Goal: Contribute content: Add original content to the website for others to see

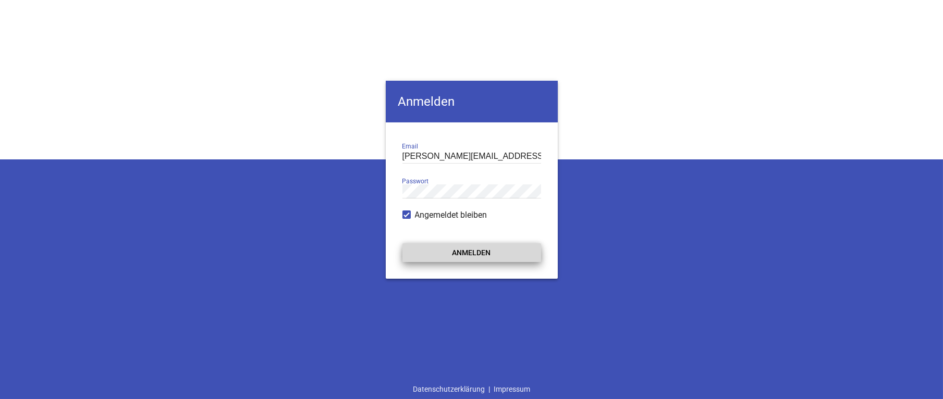
click at [490, 253] on button "Anmelden" at bounding box center [472, 252] width 139 height 19
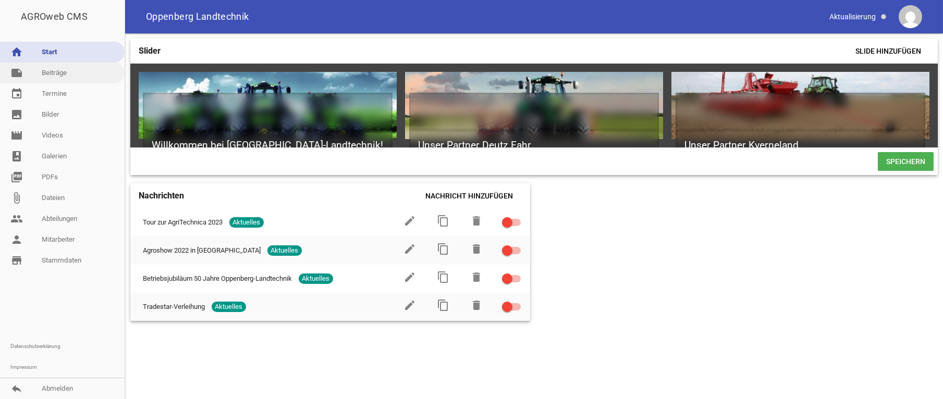
click at [46, 70] on link "note Beiträge" at bounding box center [62, 73] width 125 height 21
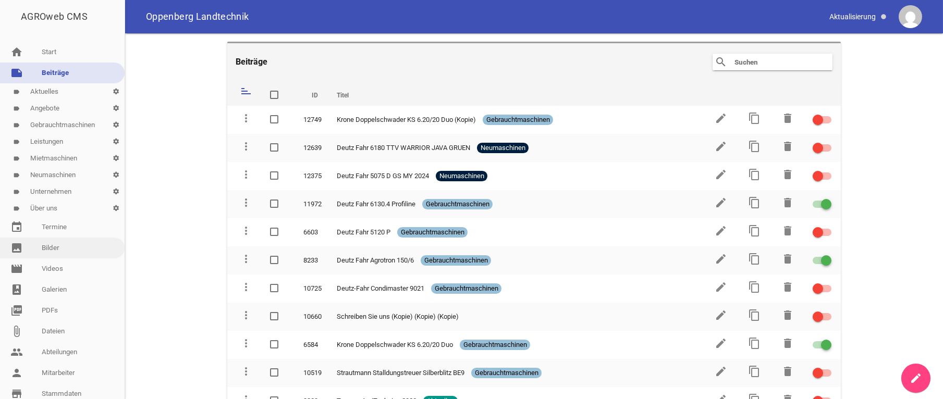
click at [50, 245] on link "image Bilder" at bounding box center [62, 248] width 125 height 21
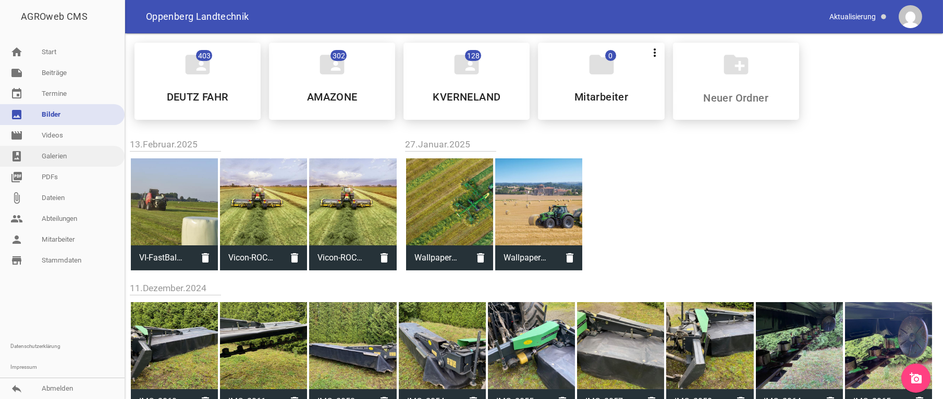
click at [50, 154] on link "photo_album Galerien" at bounding box center [62, 156] width 125 height 21
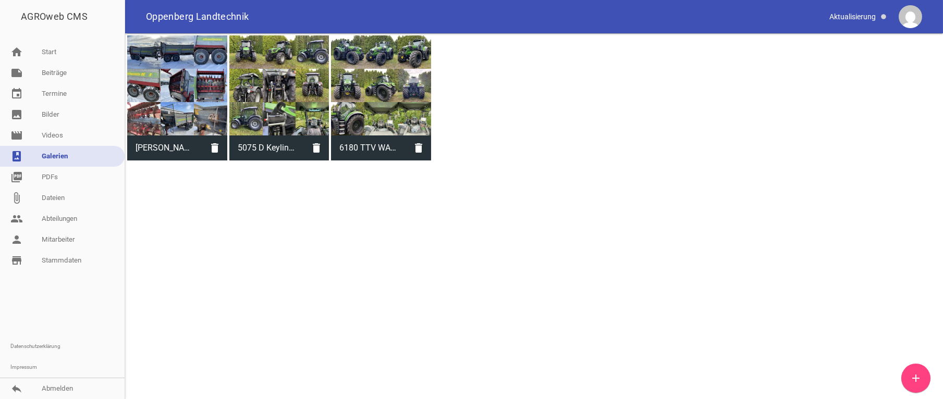
click at [320, 163] on div "Strautmann Stalldungsstreuer Silberblitz BE9 delete 5075 D Keyline 2024 delete …" at bounding box center [534, 97] width 818 height 129
click at [921, 377] on icon "add" at bounding box center [916, 378] width 13 height 13
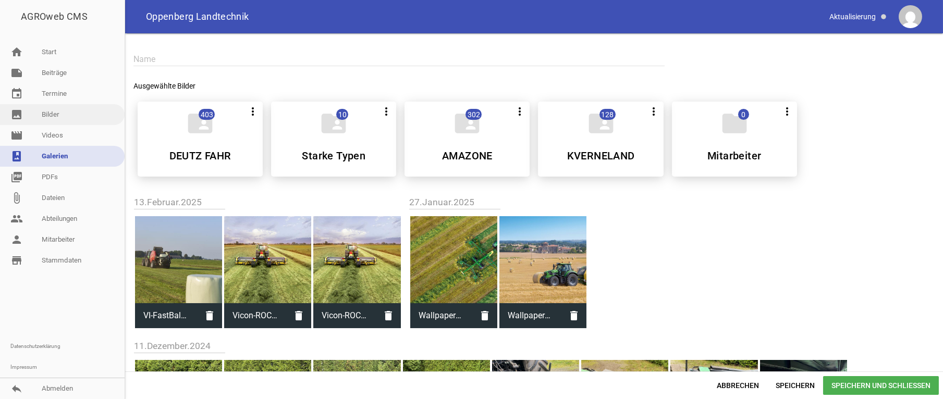
click at [48, 112] on link "image Bilder" at bounding box center [62, 114] width 125 height 21
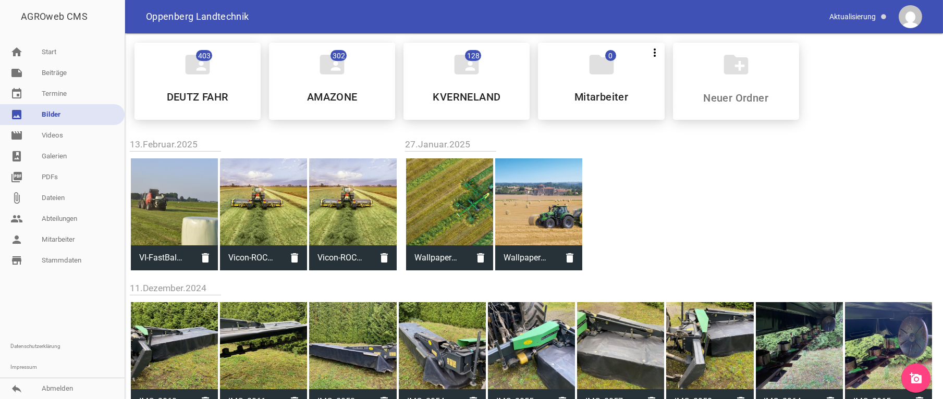
click at [919, 373] on icon "add_a_photo" at bounding box center [916, 378] width 13 height 13
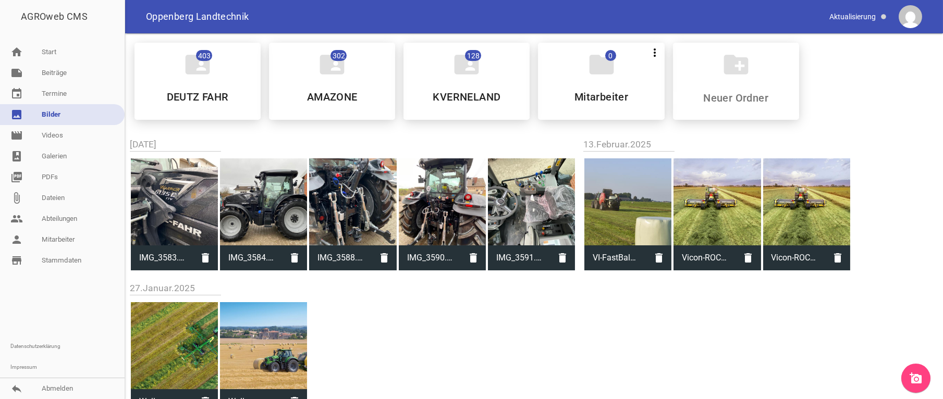
click at [918, 377] on icon "add_a_photo" at bounding box center [916, 378] width 13 height 13
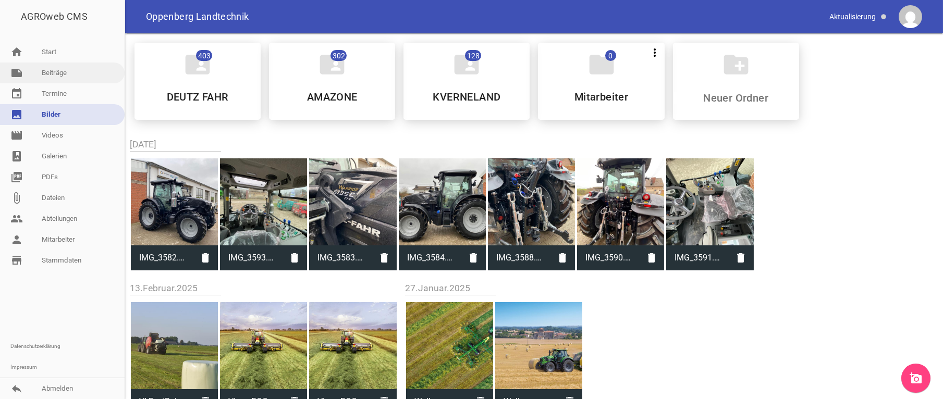
click at [54, 70] on link "note Beiträge" at bounding box center [62, 73] width 125 height 21
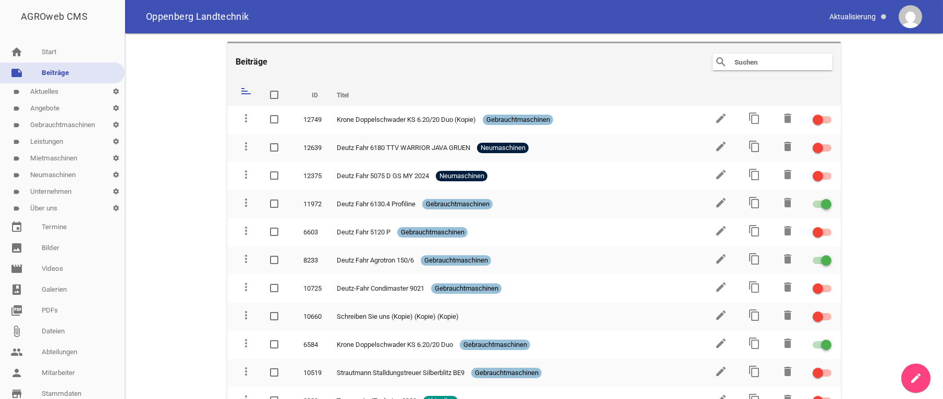
click at [921, 381] on icon "create" at bounding box center [916, 378] width 13 height 13
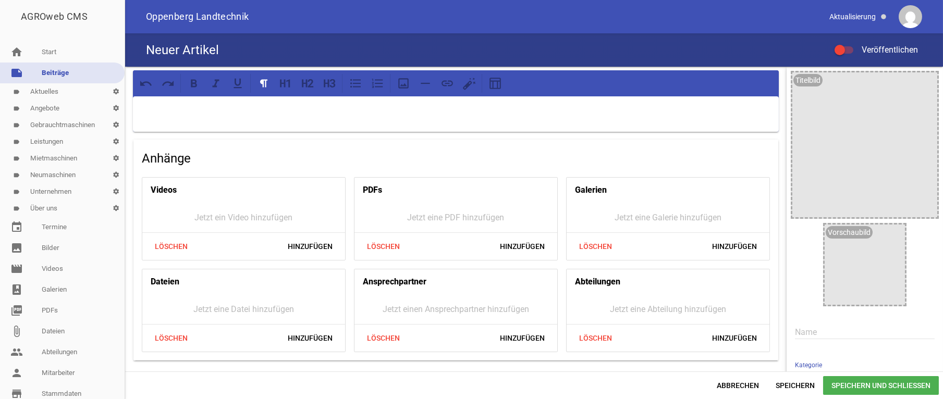
click at [155, 107] on p at bounding box center [455, 110] width 631 height 13
click at [799, 326] on input "text" at bounding box center [865, 332] width 140 height 14
type input "Deutz Fahr 6135c TTV"
click at [189, 107] on p at bounding box center [455, 110] width 631 height 13
click at [848, 141] on div at bounding box center [865, 144] width 145 height 145
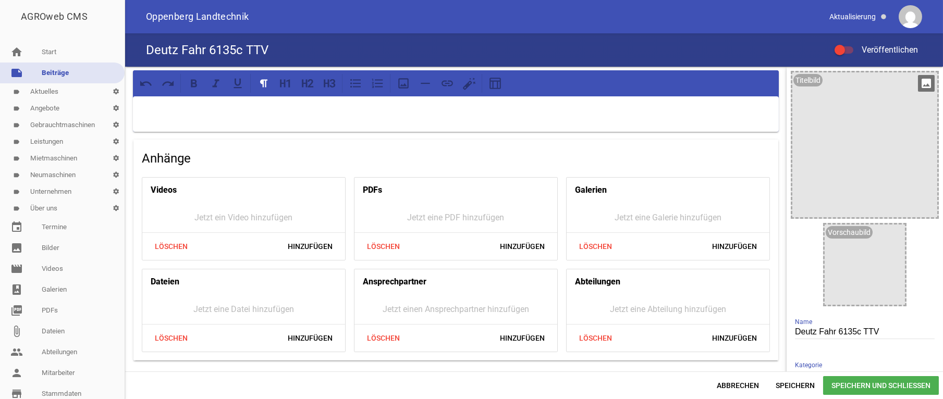
click at [921, 77] on icon "image" at bounding box center [926, 83] width 17 height 17
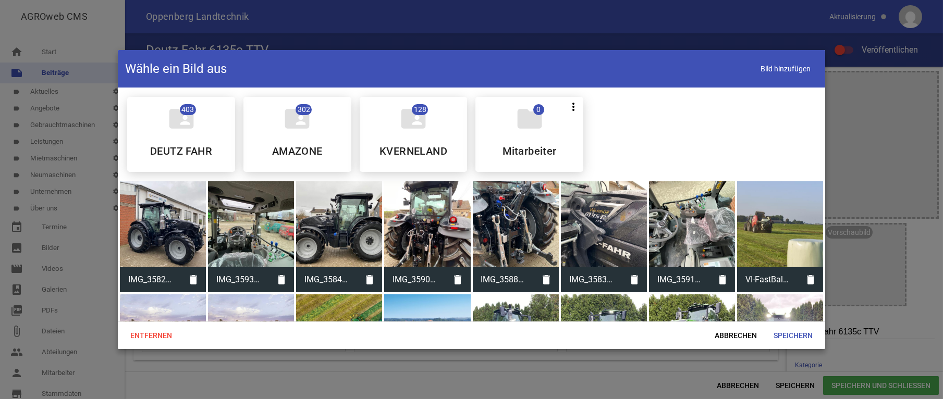
click at [172, 232] on div at bounding box center [163, 224] width 86 height 86
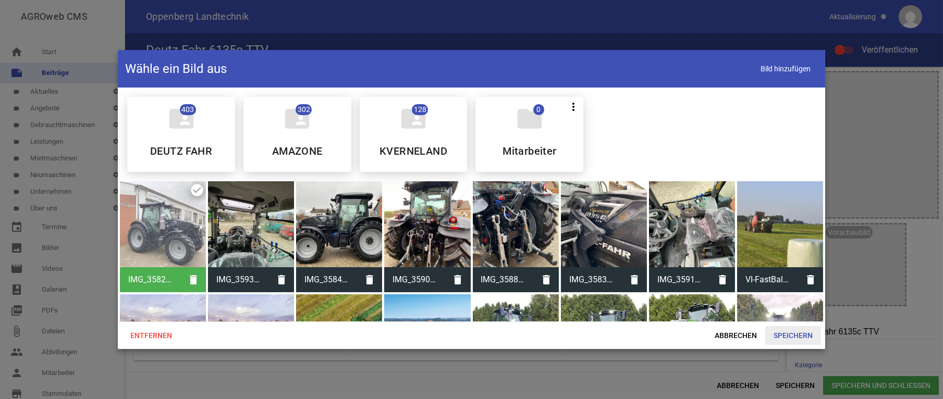
click at [796, 337] on span "Speichern" at bounding box center [793, 335] width 56 height 19
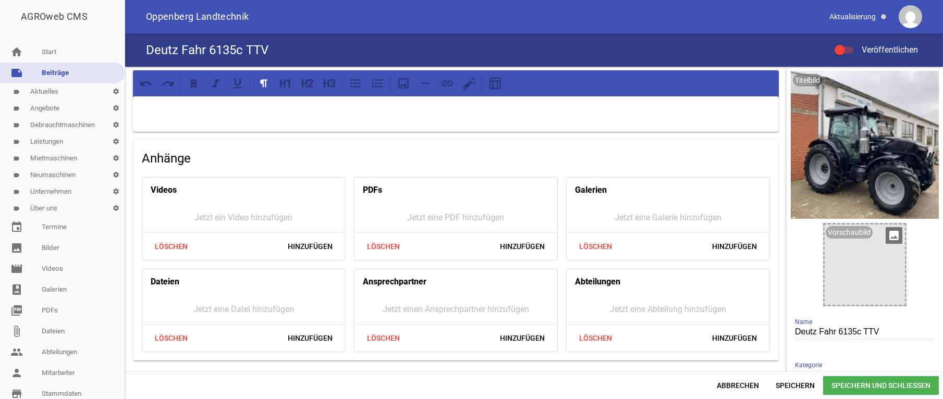
click at [858, 267] on div at bounding box center [865, 265] width 80 height 80
click at [202, 221] on div "Jetzt ein Video hinzufügen" at bounding box center [243, 218] width 203 height 30
click at [640, 213] on div "Jetzt eine Galerie hinzufügen" at bounding box center [668, 218] width 203 height 30
click at [194, 114] on p at bounding box center [455, 110] width 631 height 13
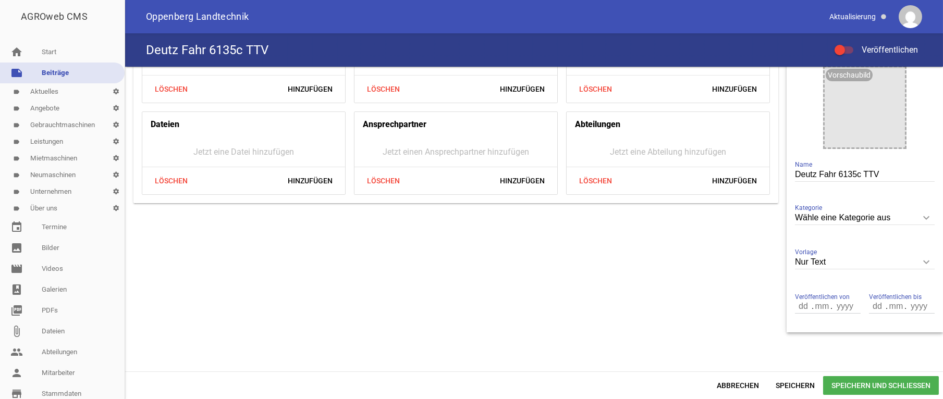
scroll to position [164, 0]
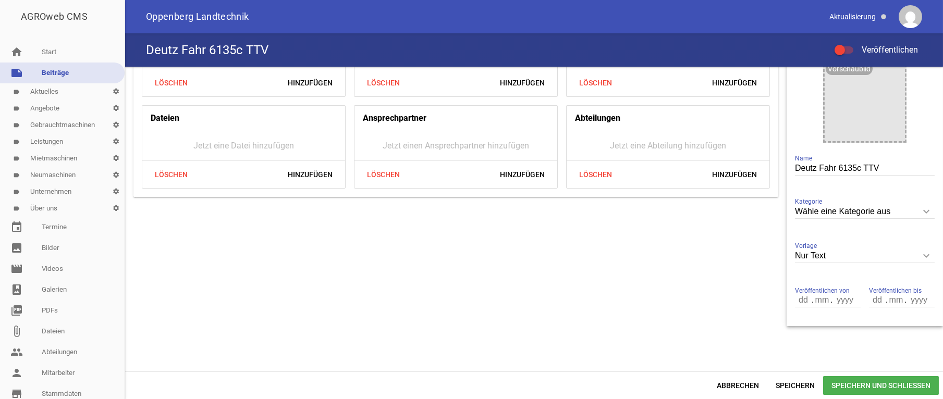
click at [839, 205] on input "Wähle eine Kategorie aus" at bounding box center [865, 212] width 140 height 14
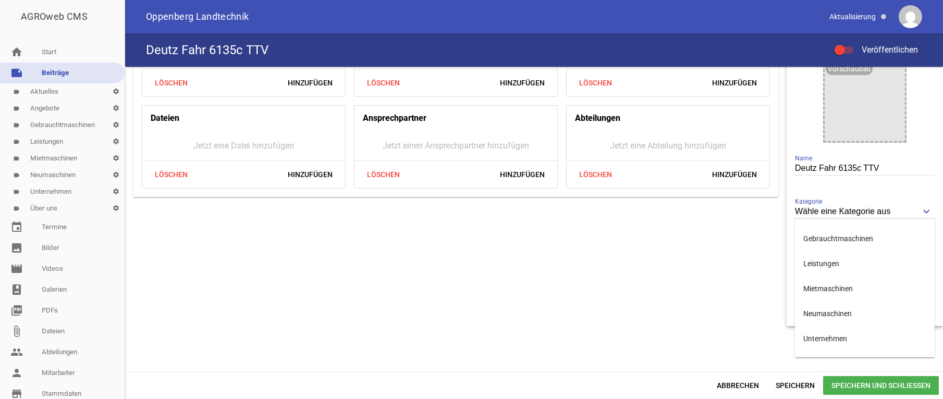
scroll to position [81, 0]
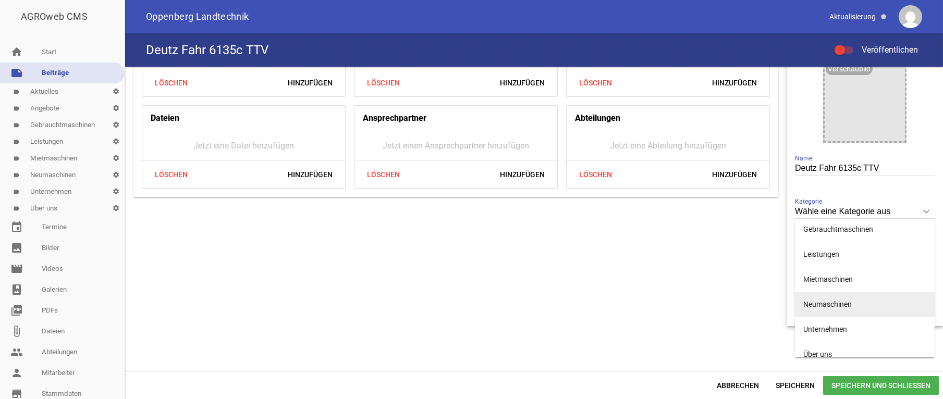
click at [820, 307] on li "Neumaschinen" at bounding box center [865, 304] width 140 height 25
type input "Neumaschinen"
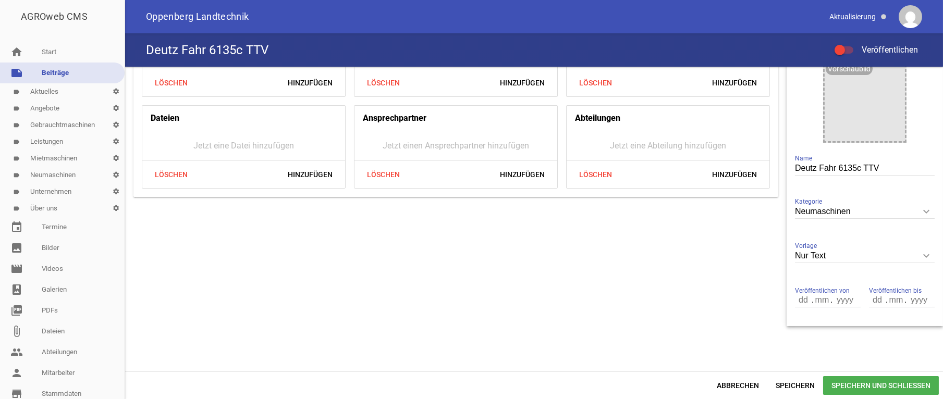
click at [842, 254] on input "Nur Text" at bounding box center [865, 256] width 140 height 14
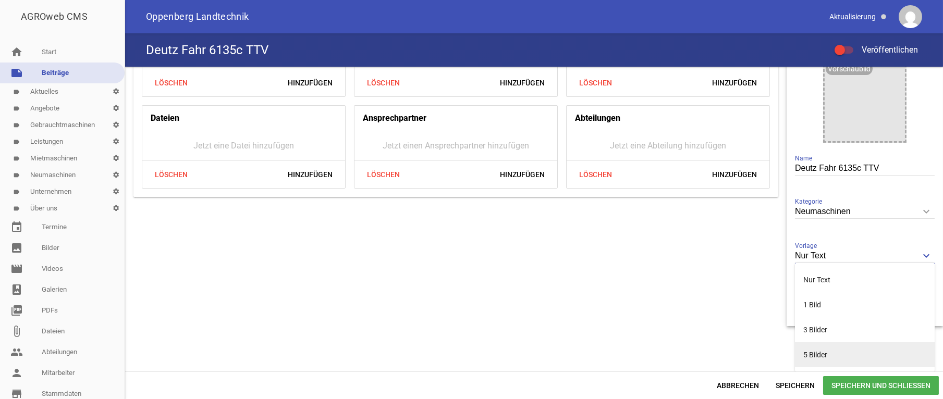
click at [840, 354] on li "5 Bilder" at bounding box center [865, 355] width 140 height 25
type input "5 Bilder"
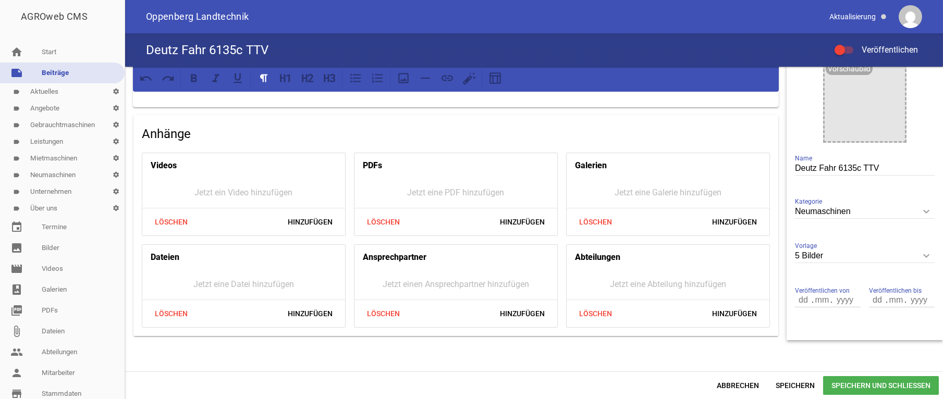
scroll to position [0, 0]
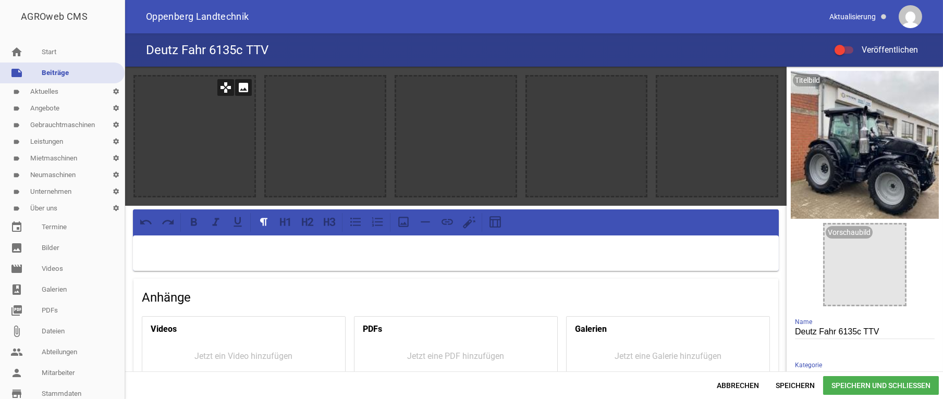
click at [241, 89] on icon "image" at bounding box center [243, 87] width 17 height 17
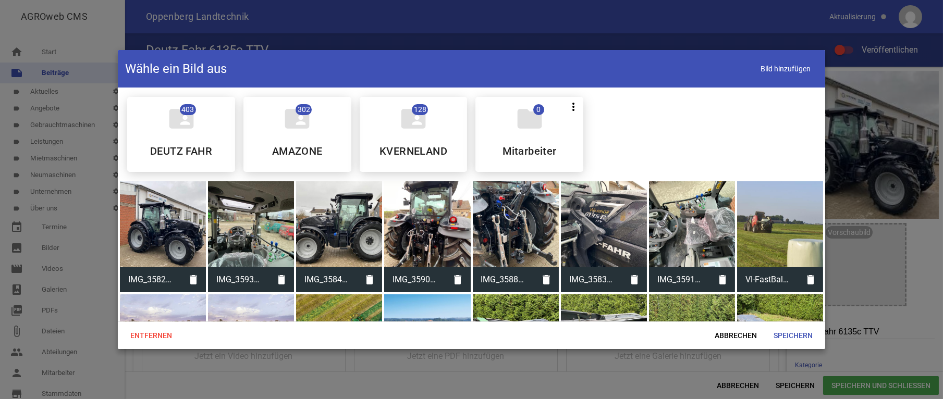
click at [352, 230] on div at bounding box center [339, 224] width 86 height 86
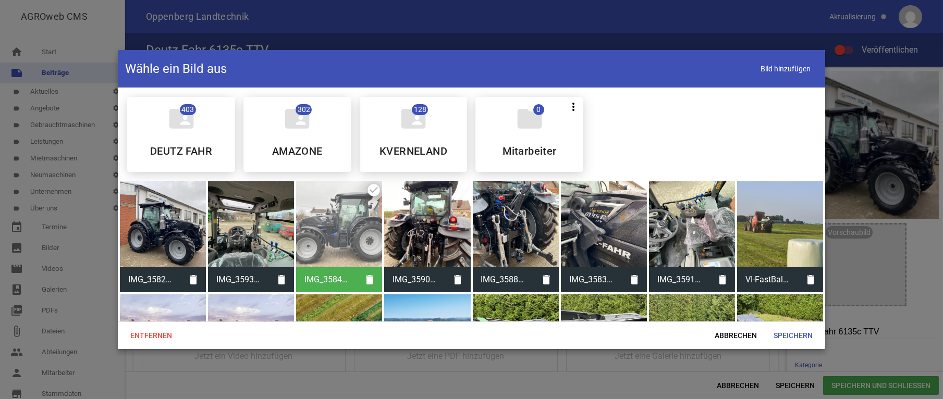
click at [512, 222] on div at bounding box center [516, 224] width 86 height 86
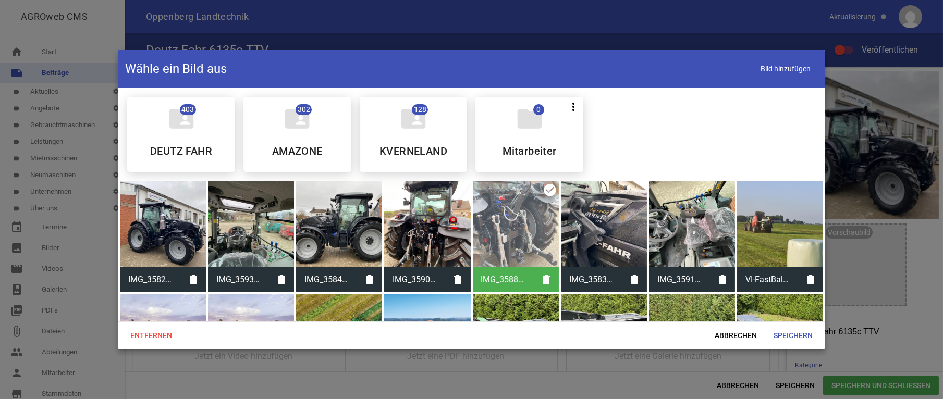
click at [339, 232] on div at bounding box center [339, 224] width 86 height 86
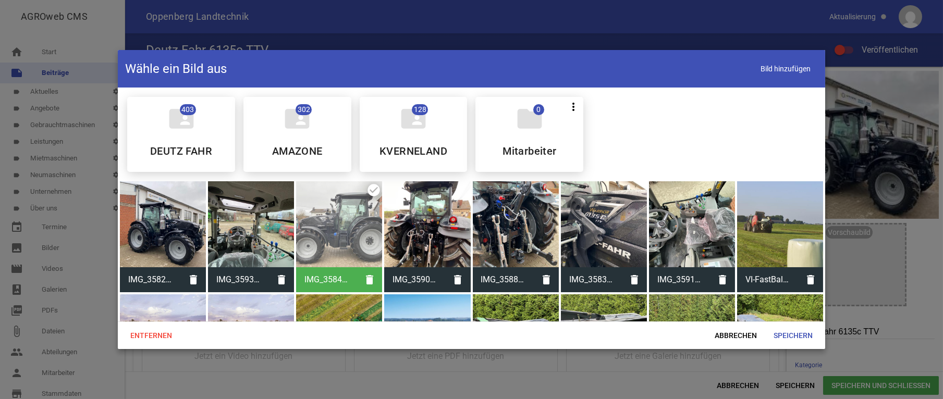
click at [521, 225] on div at bounding box center [516, 224] width 86 height 86
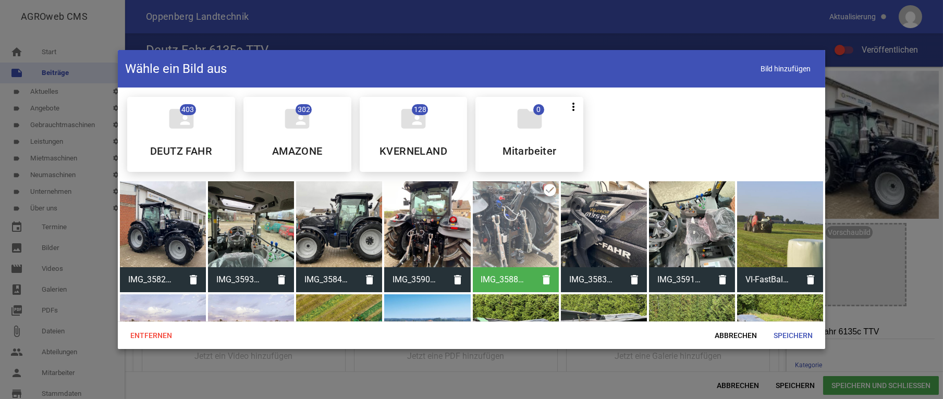
click at [356, 217] on div at bounding box center [339, 224] width 86 height 86
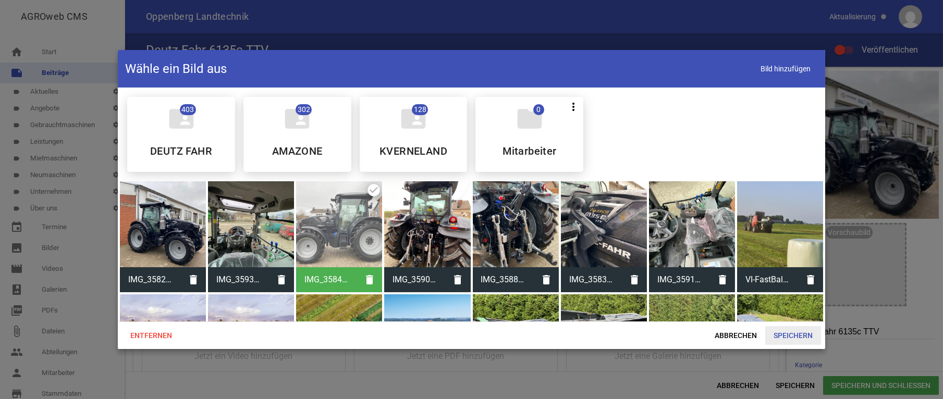
click at [788, 331] on span "Speichern" at bounding box center [793, 335] width 56 height 19
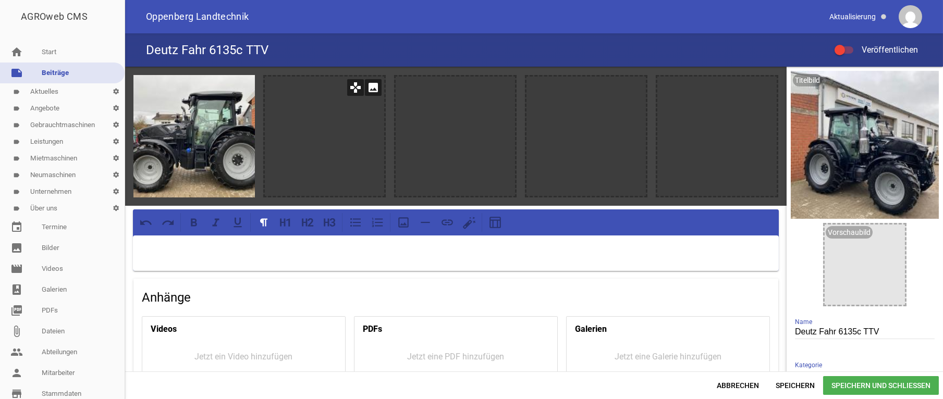
click at [368, 89] on icon "image" at bounding box center [373, 87] width 17 height 17
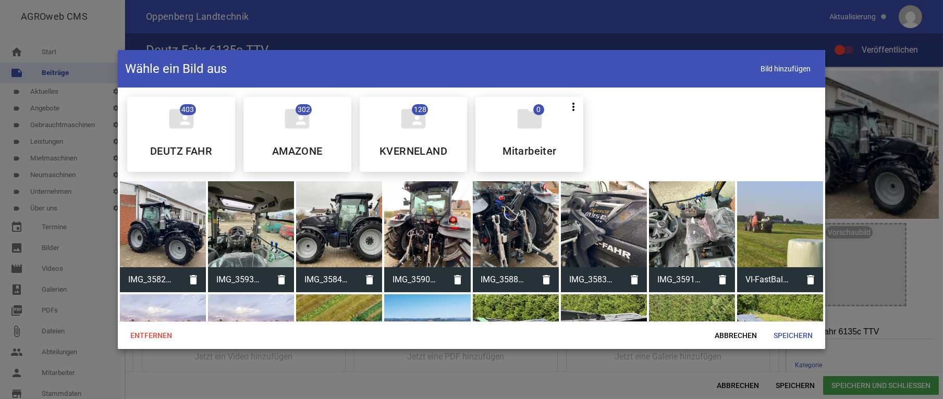
click at [503, 229] on div at bounding box center [516, 224] width 86 height 86
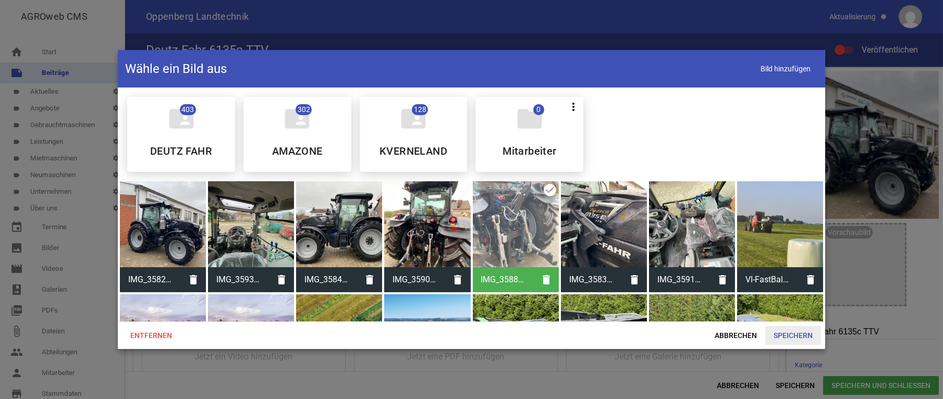
click at [818, 333] on span "Speichern" at bounding box center [793, 335] width 56 height 19
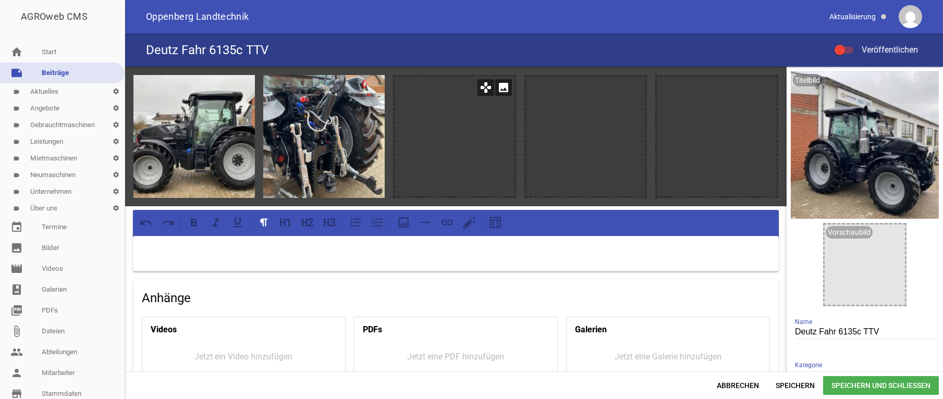
click at [454, 126] on div at bounding box center [455, 137] width 120 height 120
click at [483, 87] on icon "games" at bounding box center [486, 87] width 17 height 17
click at [500, 86] on icon "image" at bounding box center [503, 87] width 17 height 17
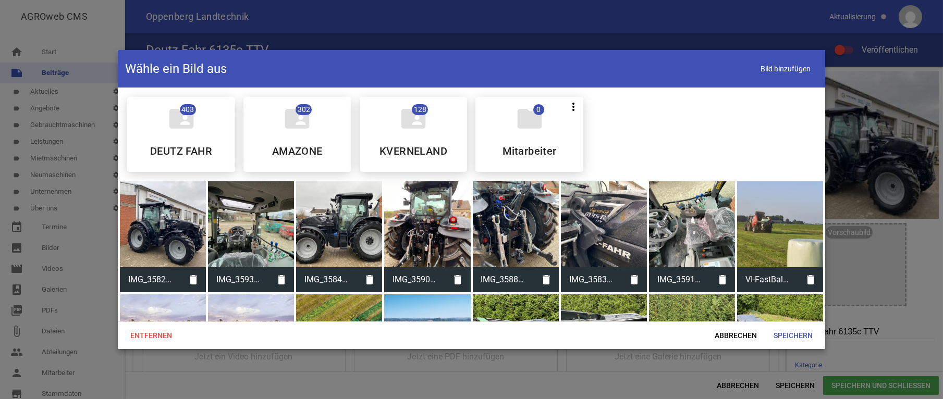
click at [425, 237] on div at bounding box center [427, 224] width 86 height 86
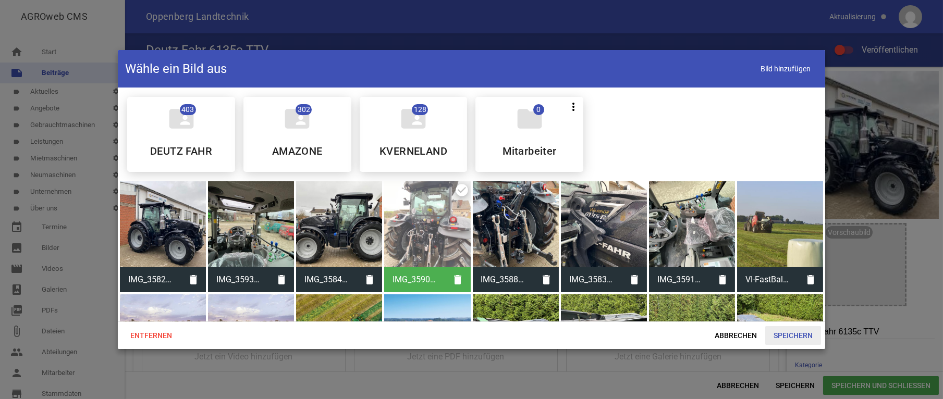
click at [785, 333] on span "Speichern" at bounding box center [793, 335] width 56 height 19
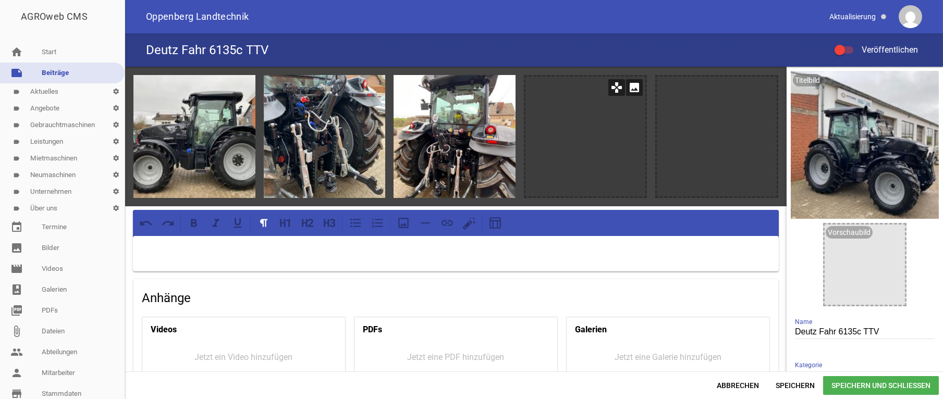
click at [626, 88] on icon "image" at bounding box center [634, 87] width 17 height 17
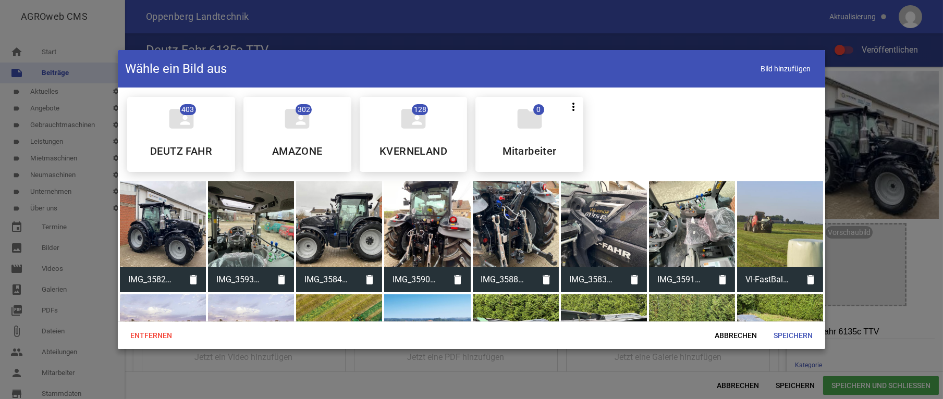
click at [600, 234] on div at bounding box center [604, 224] width 86 height 86
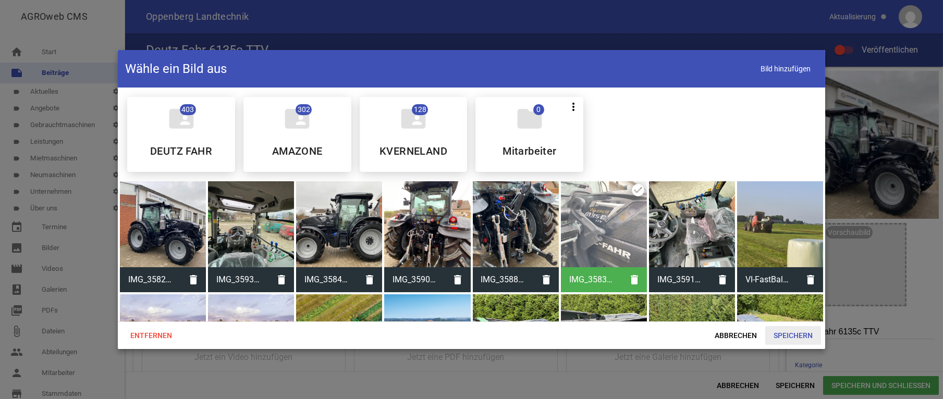
click at [796, 334] on span "Speichern" at bounding box center [793, 335] width 56 height 19
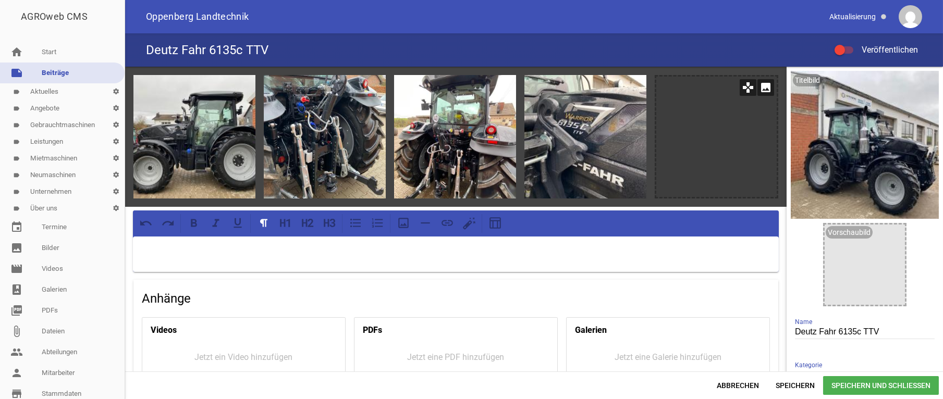
click at [708, 136] on div at bounding box center [716, 137] width 120 height 120
click at [758, 88] on icon "image" at bounding box center [766, 87] width 17 height 17
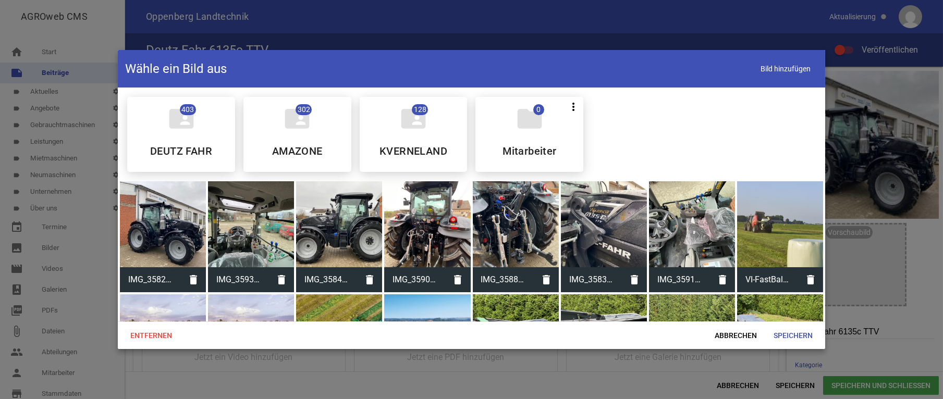
click at [250, 230] on div at bounding box center [251, 224] width 86 height 86
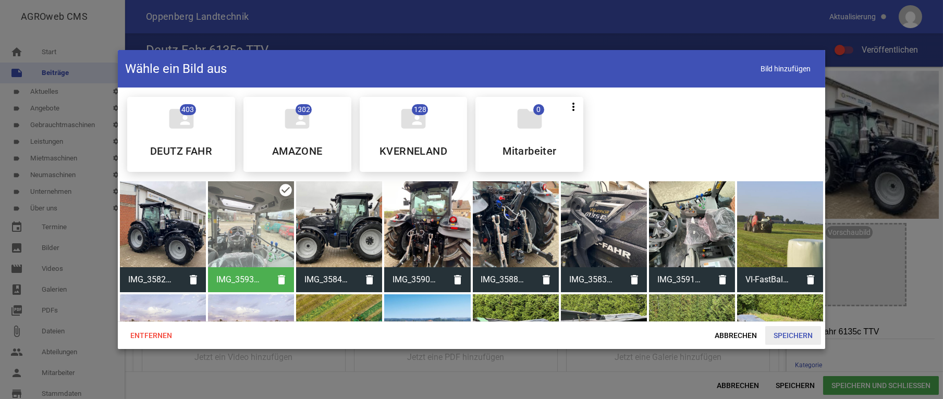
click at [796, 335] on span "Speichern" at bounding box center [793, 335] width 56 height 19
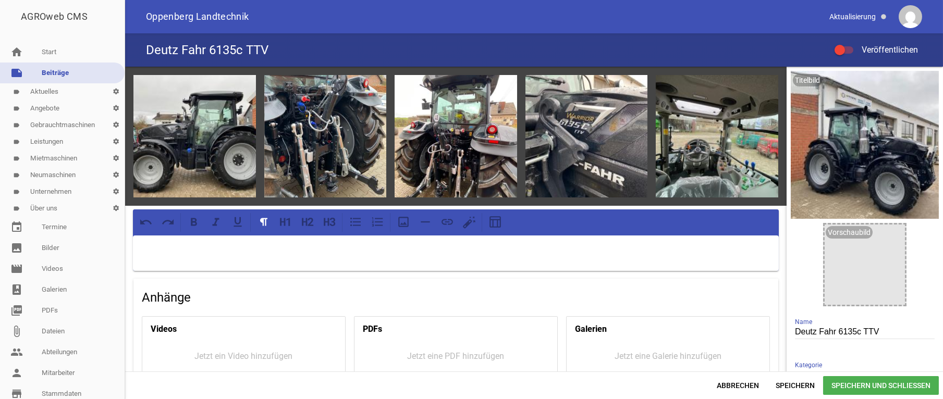
click at [197, 252] on p at bounding box center [455, 249] width 631 height 13
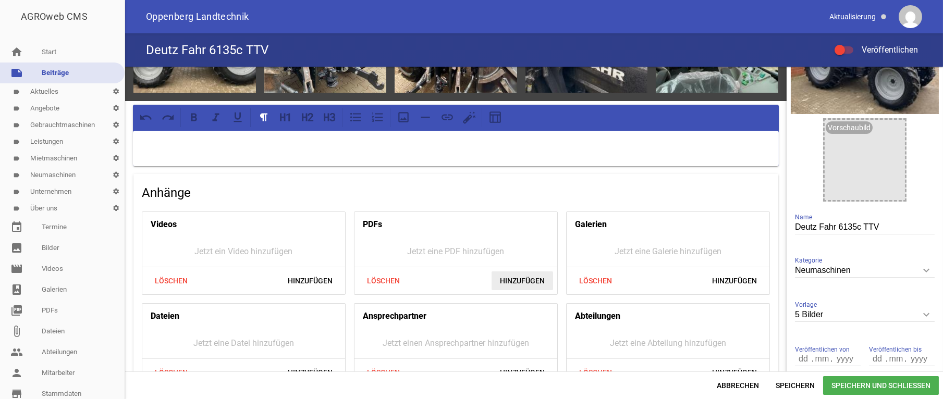
scroll to position [157, 0]
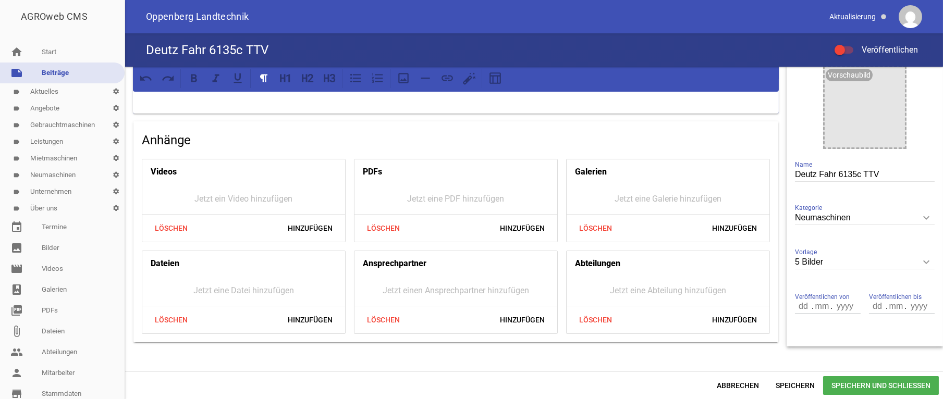
click at [404, 289] on div "Jetzt einen Ansprechpartner hinzufügen" at bounding box center [456, 291] width 203 height 30
click at [507, 315] on span "Hinzufügen" at bounding box center [523, 320] width 62 height 19
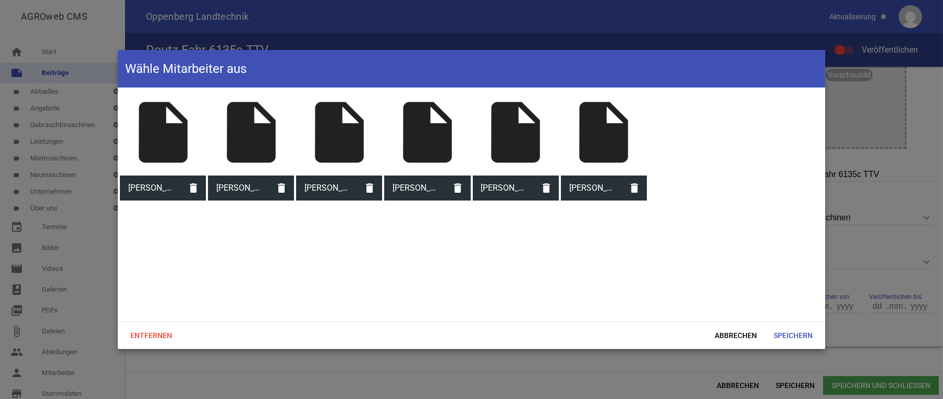
click at [619, 187] on span "[PERSON_NAME]" at bounding box center [591, 188] width 61 height 27
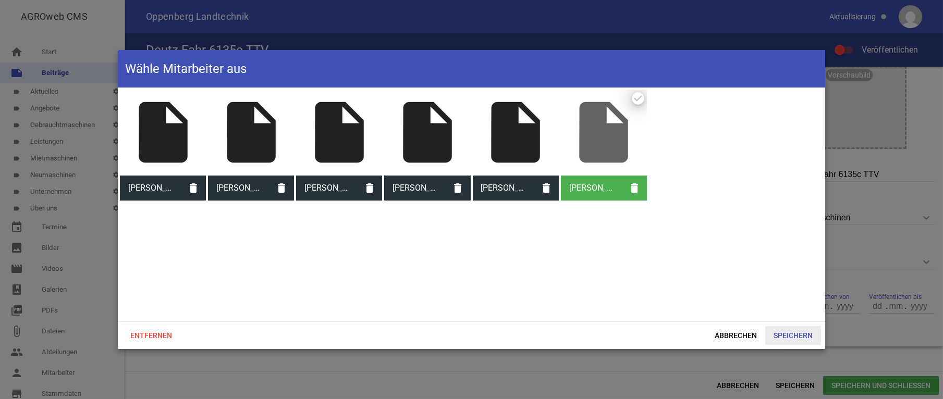
click at [797, 337] on span "Speichern" at bounding box center [793, 335] width 56 height 19
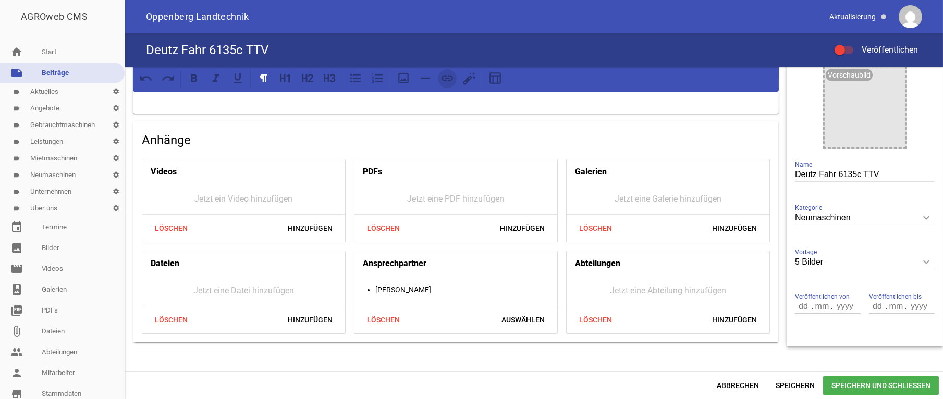
scroll to position [0, 0]
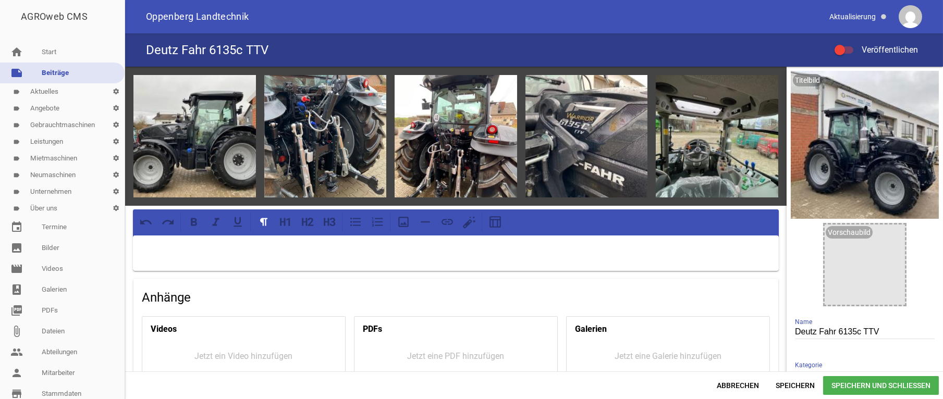
click at [164, 251] on p at bounding box center [455, 249] width 631 height 13
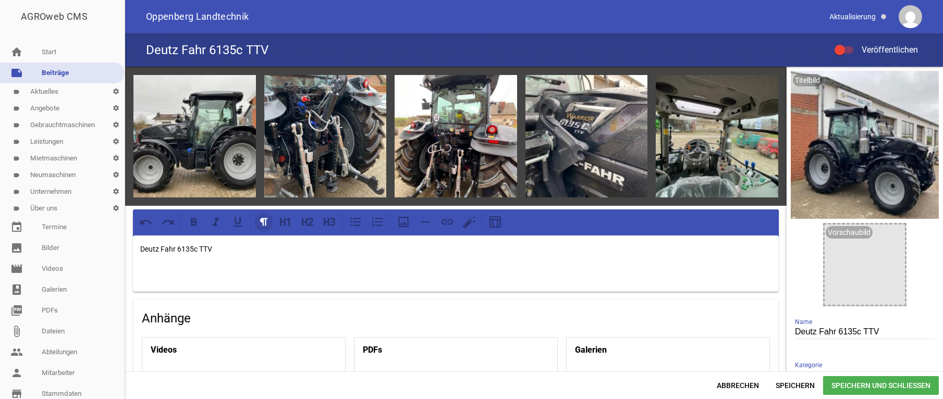
click at [265, 219] on icon at bounding box center [263, 222] width 7 height 8
click at [285, 224] on icon at bounding box center [282, 222] width 5 height 8
click at [293, 222] on icon at bounding box center [286, 222] width 14 height 14
click at [357, 224] on icon at bounding box center [355, 222] width 10 height 9
click at [349, 223] on icon at bounding box center [356, 222] width 14 height 14
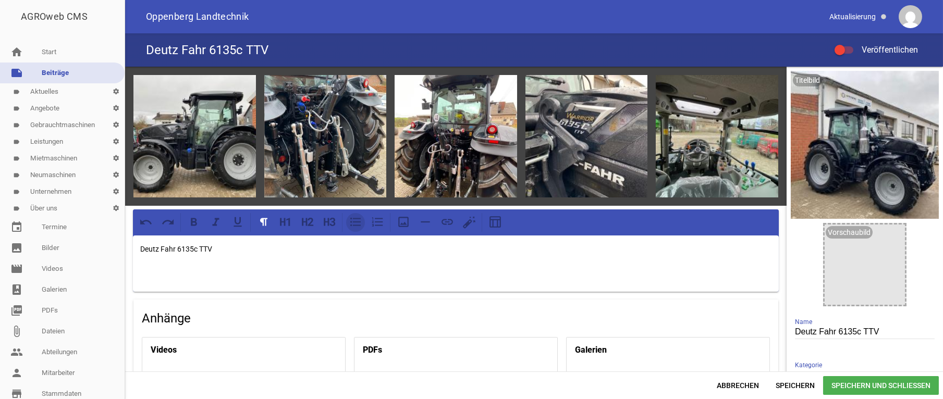
click at [355, 223] on icon at bounding box center [356, 222] width 14 height 14
click at [356, 222] on icon at bounding box center [356, 222] width 14 height 14
click at [191, 270] on p at bounding box center [466, 270] width 611 height 13
